Goal: Information Seeking & Learning: Learn about a topic

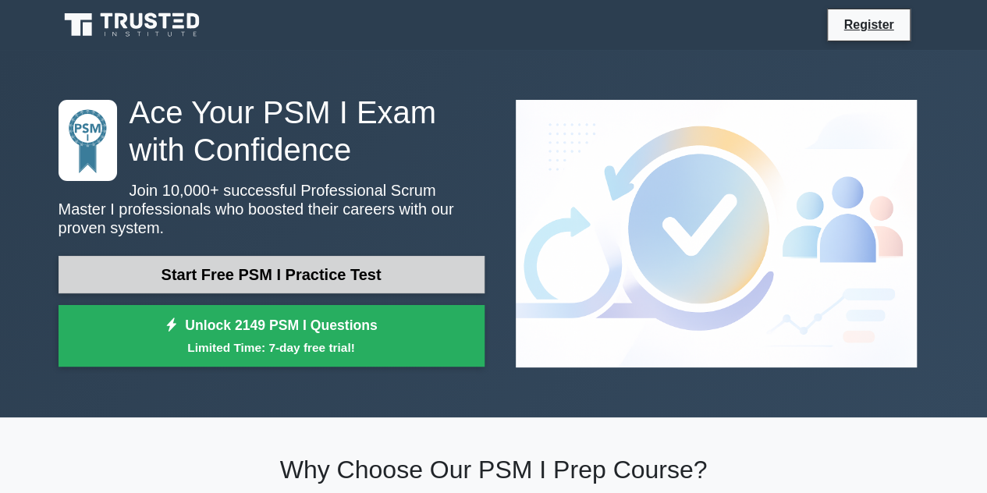
click at [259, 268] on link "Start Free PSM I Practice Test" at bounding box center [272, 274] width 426 height 37
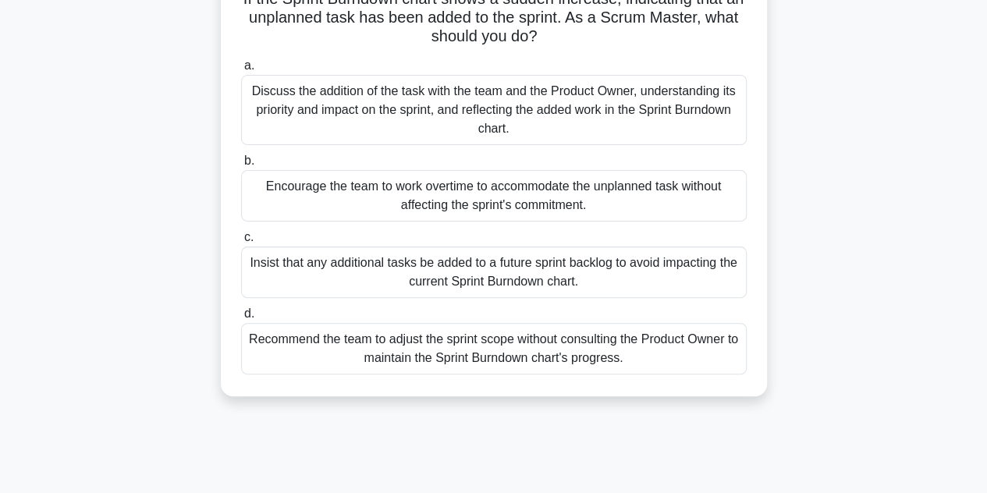
scroll to position [122, 0]
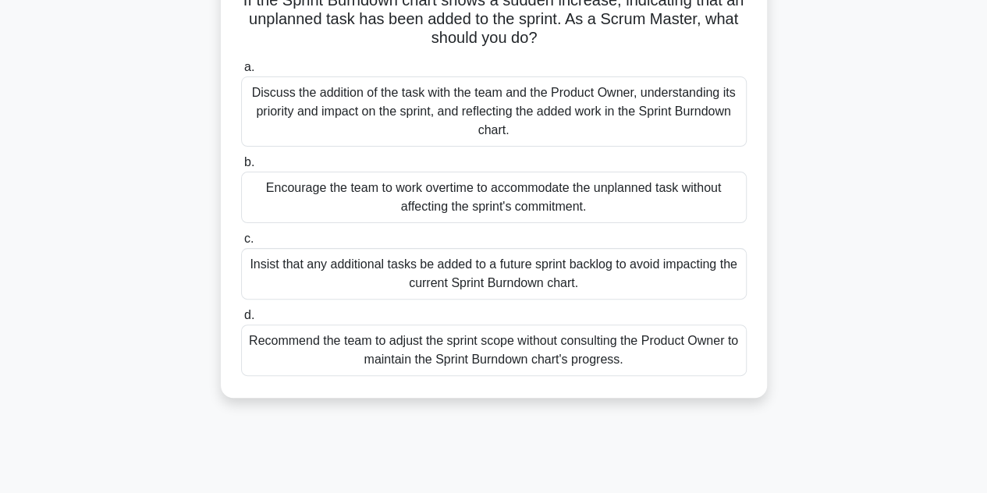
click at [584, 132] on div "Discuss the addition of the task with the team and the Product Owner, understan…" at bounding box center [493, 111] width 505 height 70
click at [241, 73] on input "a. Discuss the addition of the task with the team and the Product Owner, unders…" at bounding box center [241, 67] width 0 height 10
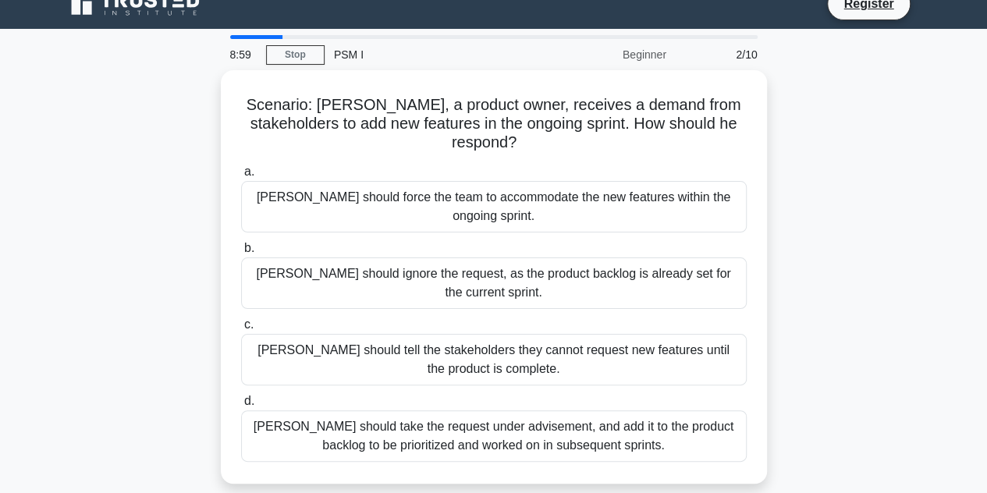
scroll to position [0, 0]
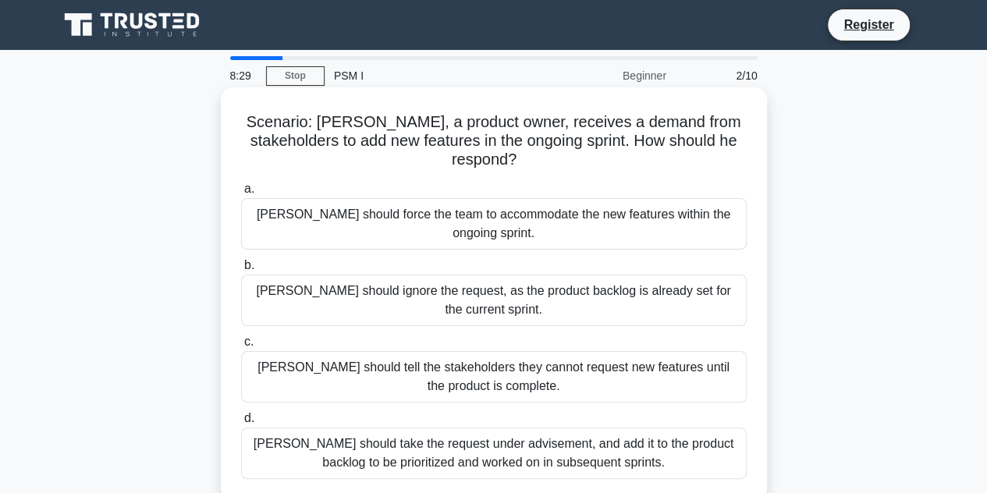
click at [368, 427] on div "Peter should take the request under advisement, and add it to the product backl…" at bounding box center [493, 452] width 505 height 51
click at [241, 420] on input "d. Peter should take the request under advisement, and add it to the product ba…" at bounding box center [241, 418] width 0 height 10
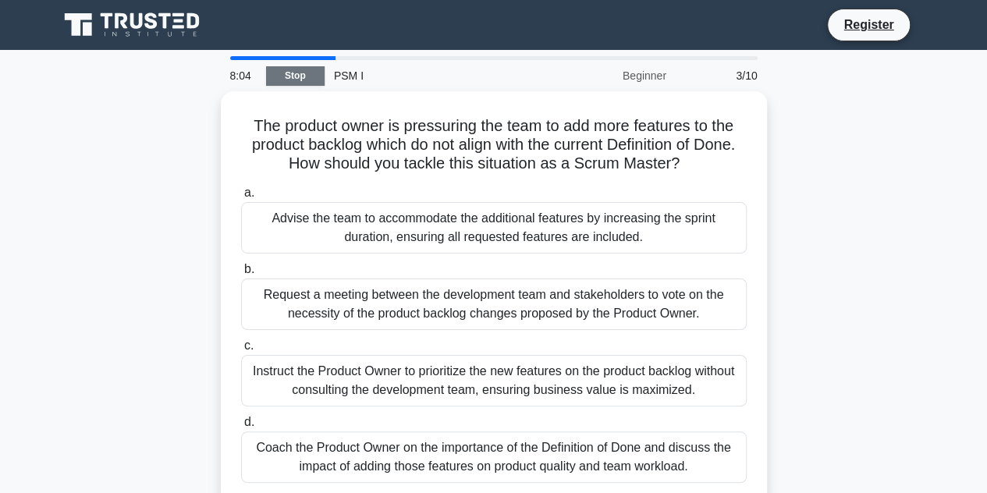
click at [312, 82] on link "Stop" at bounding box center [295, 76] width 59 height 20
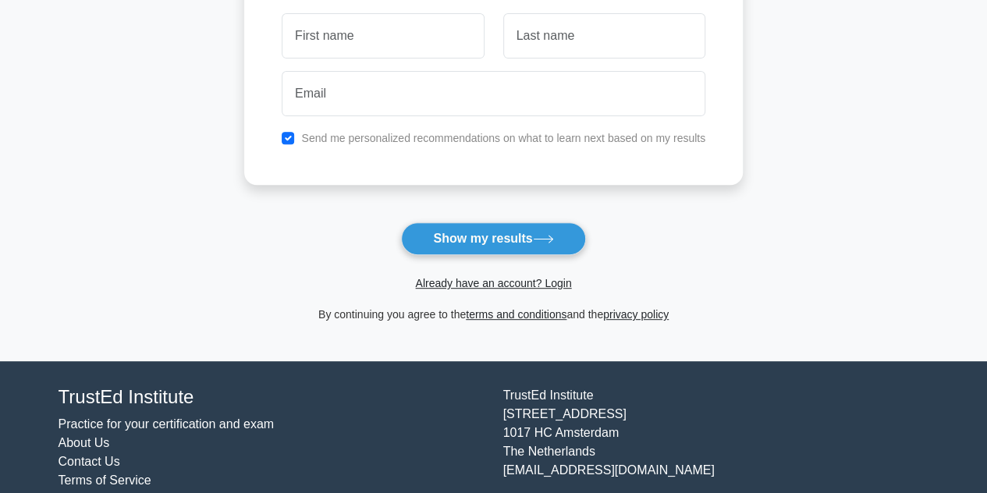
scroll to position [254, 0]
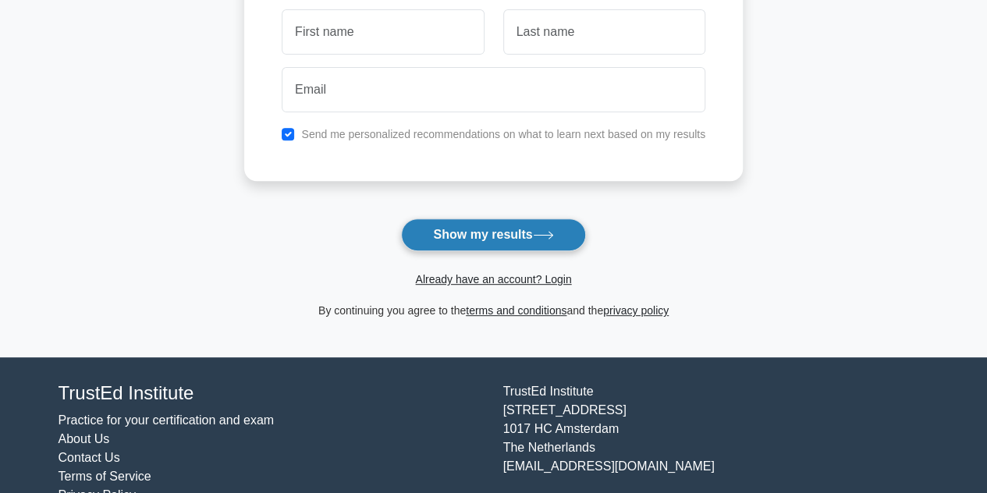
click at [497, 222] on button "Show my results" at bounding box center [493, 234] width 184 height 33
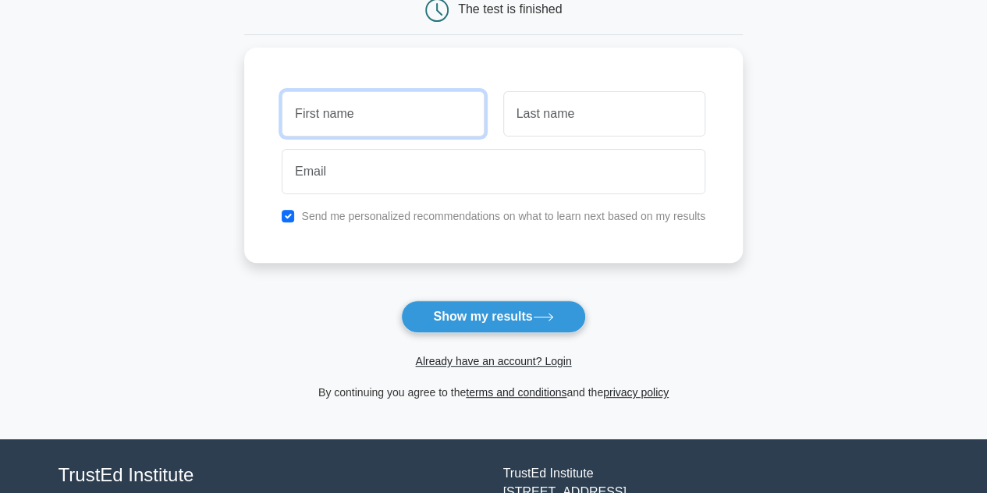
scroll to position [172, 0]
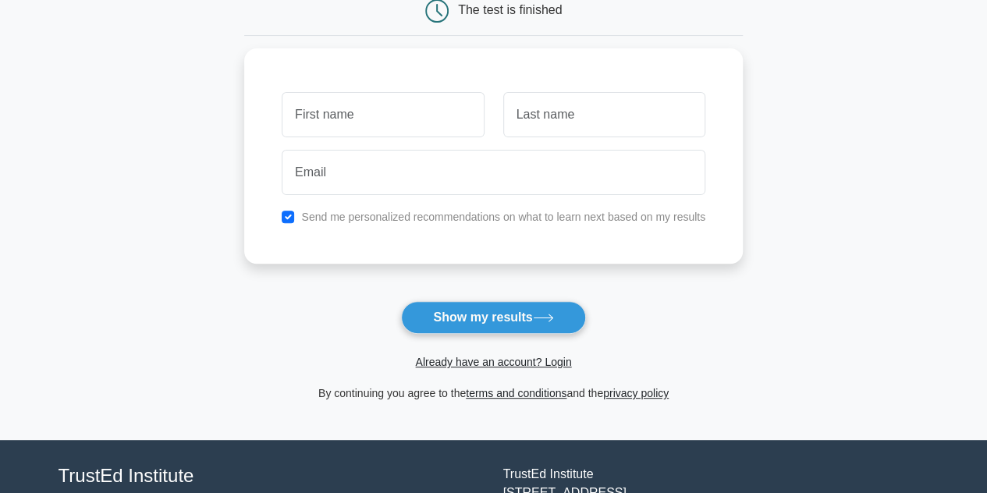
click at [174, 239] on main "Wait, there is more! Continue to see your result The test is finished and the" at bounding box center [493, 159] width 987 height 562
